Goal: Task Accomplishment & Management: Manage account settings

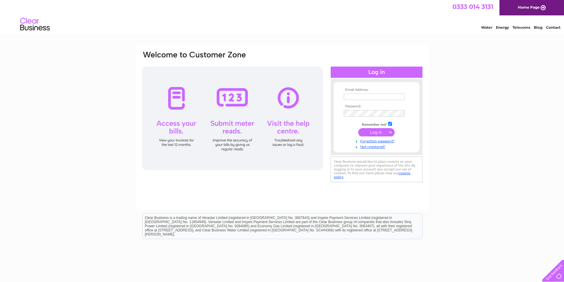
type input "gmr@btconnect.com"
click at [376, 132] on input "submit" at bounding box center [376, 132] width 36 height 8
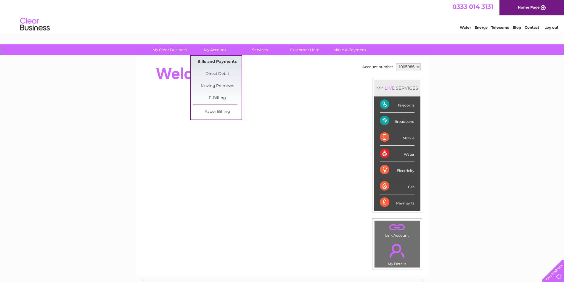
click at [214, 59] on link "Bills and Payments" at bounding box center [217, 62] width 49 height 12
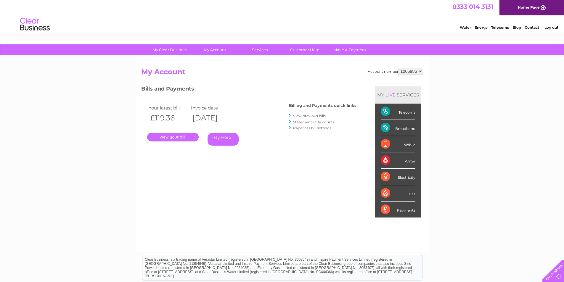
click at [179, 134] on link "." at bounding box center [173, 137] width 52 height 9
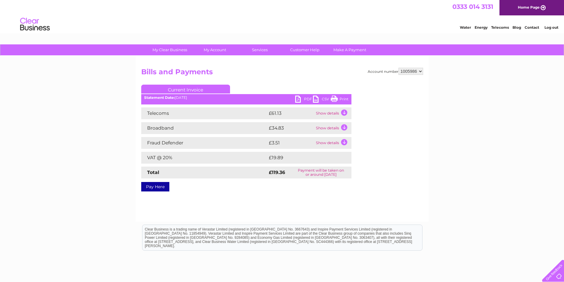
click at [297, 98] on link "PDF" at bounding box center [304, 100] width 18 height 9
click at [548, 26] on link "Log out" at bounding box center [552, 27] width 14 height 4
